Goal: Navigation & Orientation: Find specific page/section

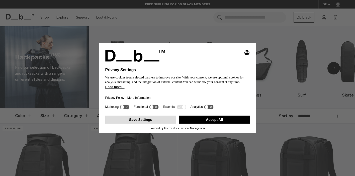
click at [159, 124] on button "Save Settings" at bounding box center [140, 120] width 71 height 8
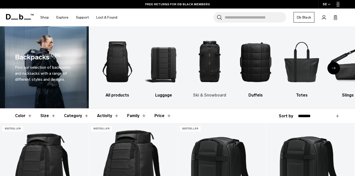
click at [213, 67] on img "3 / 10" at bounding box center [209, 62] width 37 height 56
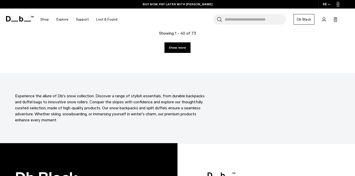
scroll to position [1473, 0]
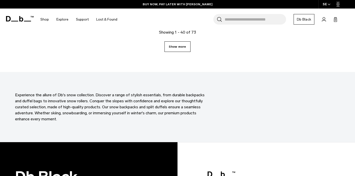
click at [182, 46] on link "Show more" at bounding box center [178, 46] width 26 height 11
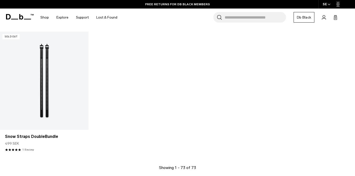
scroll to position [2571, 0]
